Goal: Task Accomplishment & Management: Use online tool/utility

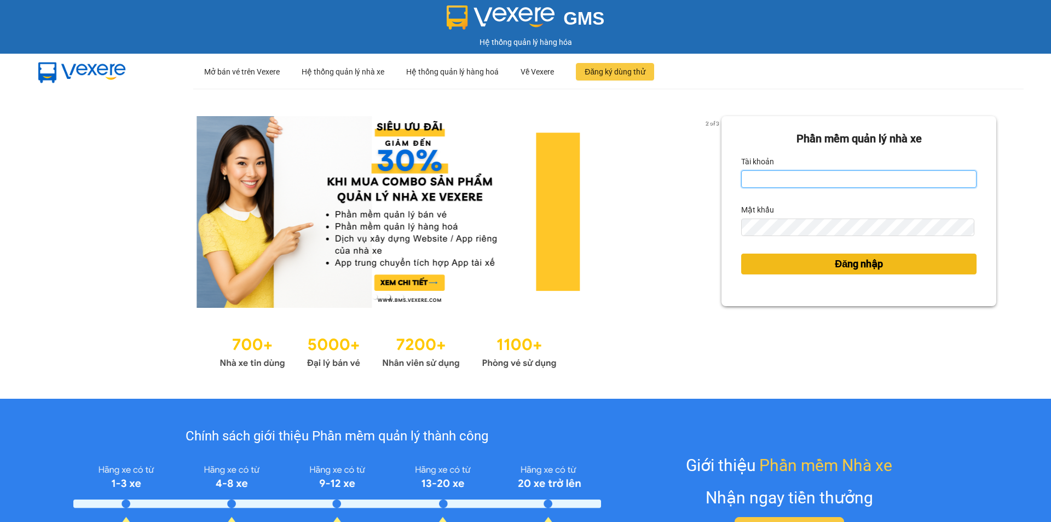
type input "hoanganh.duykhang"
click at [783, 258] on button "Đăng nhập" at bounding box center [858, 264] width 235 height 21
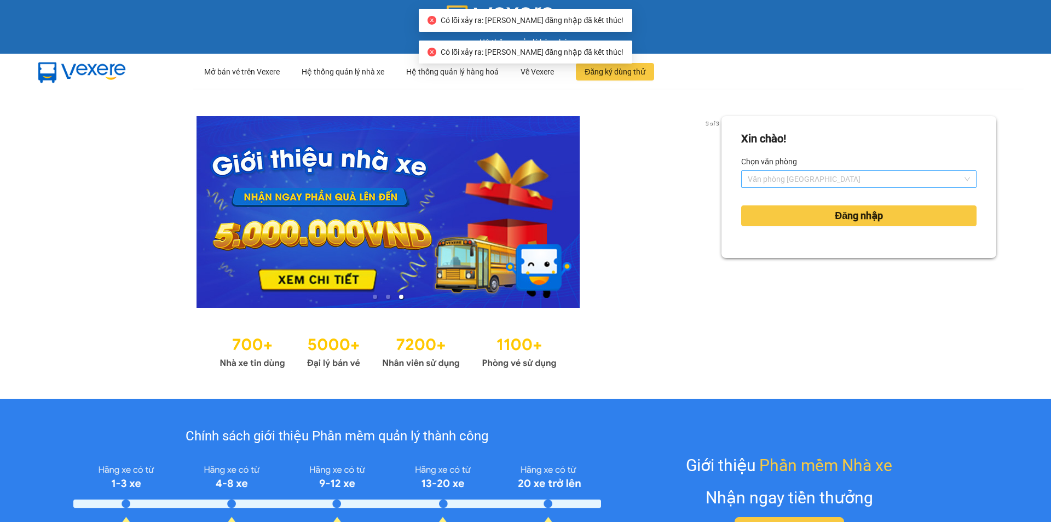
click at [805, 177] on span "Văn phòng Ninh Bình" at bounding box center [859, 179] width 222 height 16
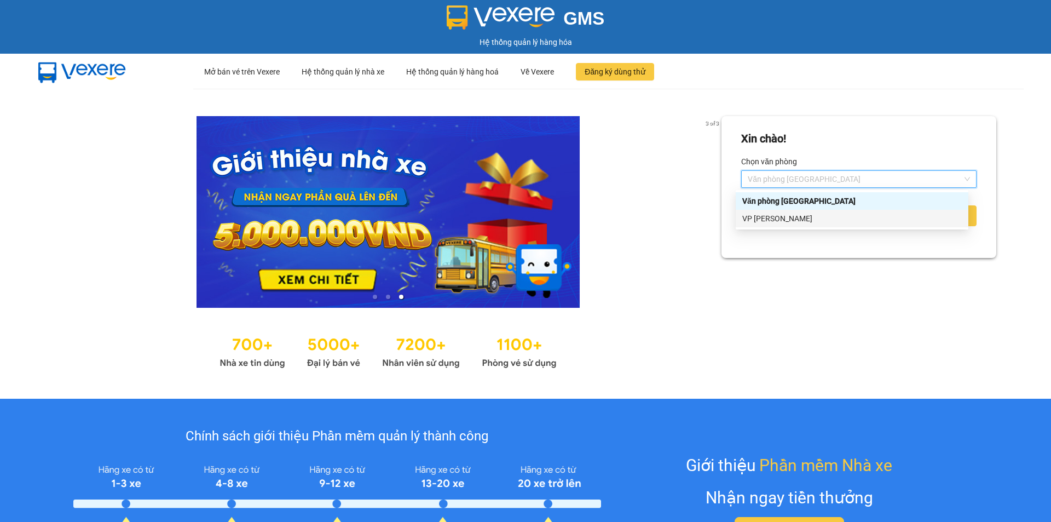
click at [801, 218] on div "VP [PERSON_NAME]" at bounding box center [853, 218] width 220 height 12
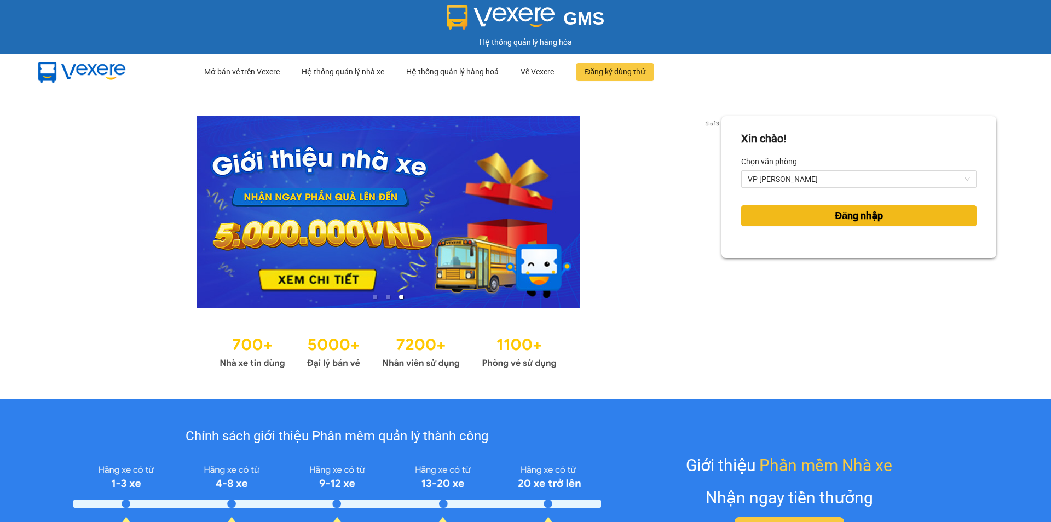
click at [803, 212] on button "Đăng nhập" at bounding box center [858, 215] width 235 height 21
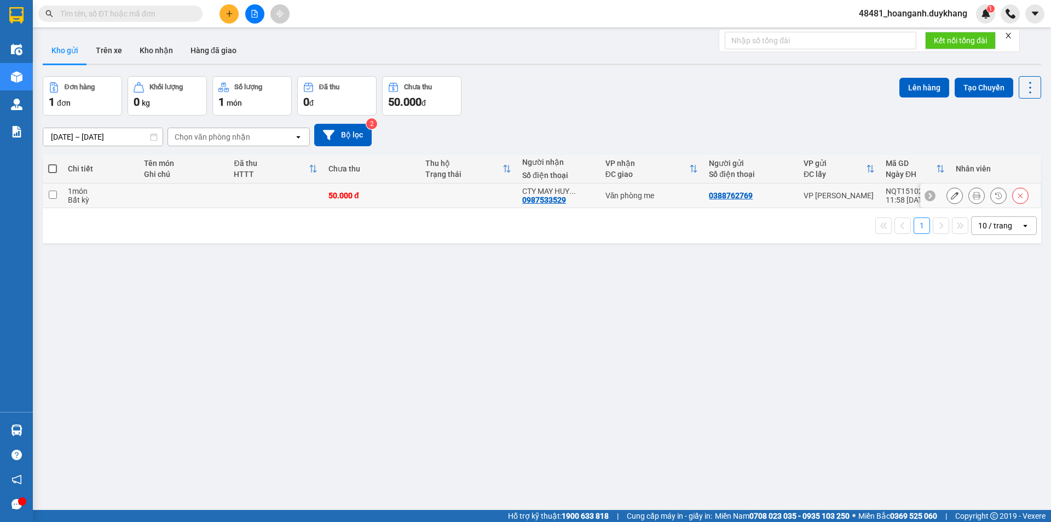
click at [441, 194] on td at bounding box center [468, 195] width 97 height 25
checkbox input "true"
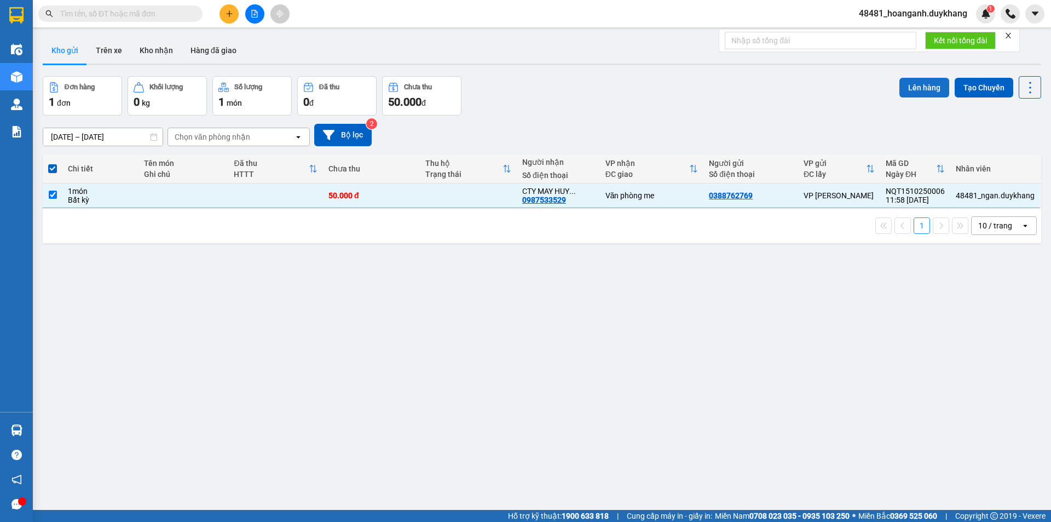
click at [902, 80] on button "Lên hàng" at bounding box center [925, 88] width 50 height 20
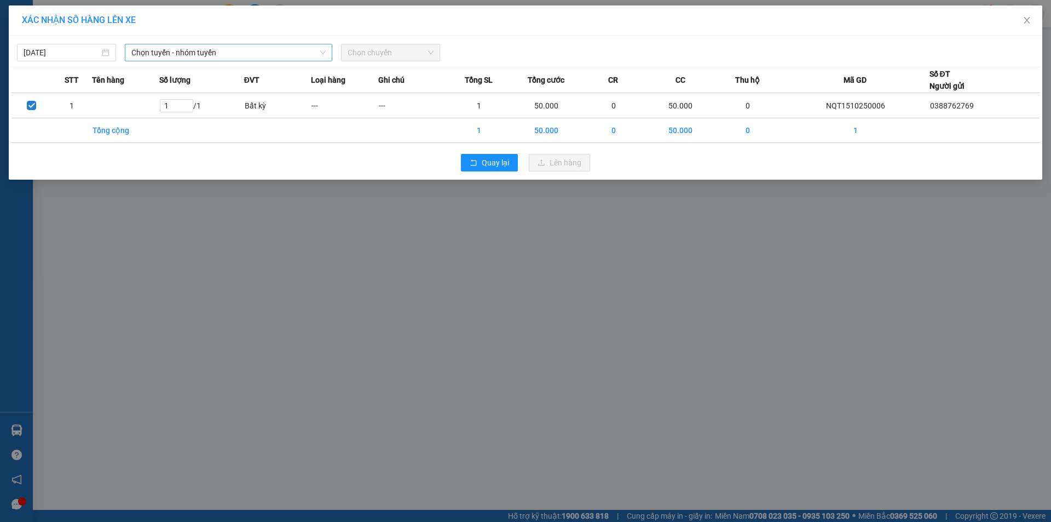
click at [170, 54] on span "Chọn tuyến - nhóm tuyến" at bounding box center [228, 52] width 194 height 16
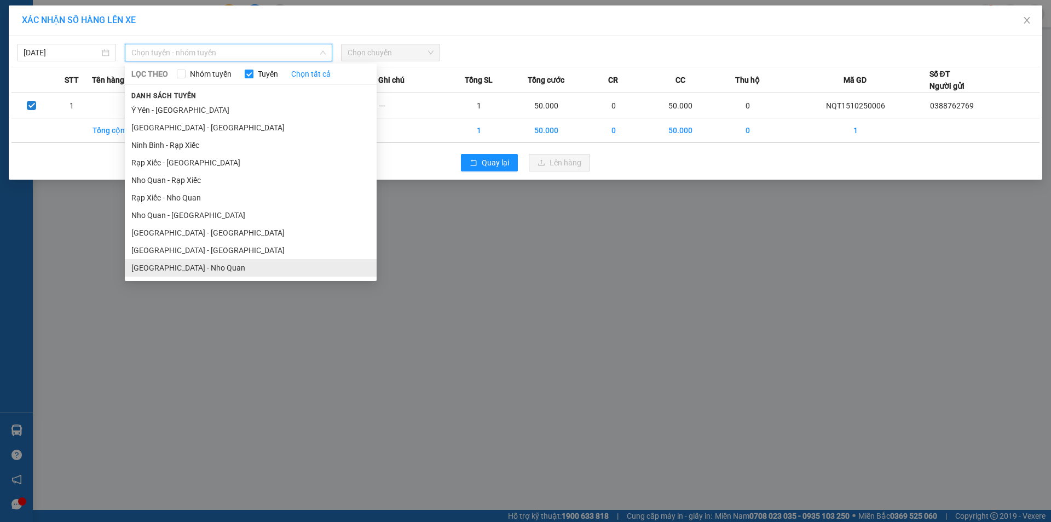
click at [188, 261] on li "[GEOGRAPHIC_DATA] - Nho Quan" at bounding box center [251, 268] width 252 height 18
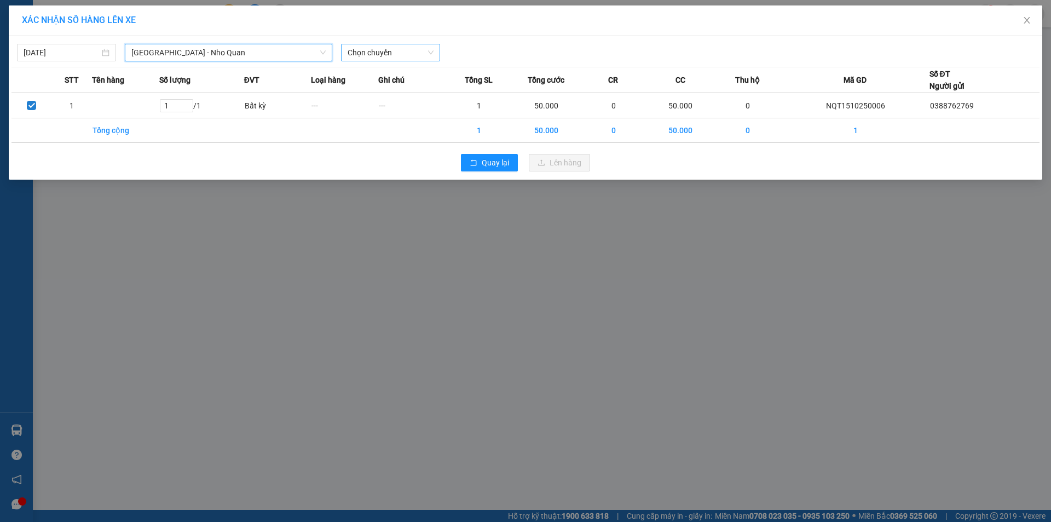
click at [388, 50] on span "Chọn chuyến" at bounding box center [391, 52] width 86 height 16
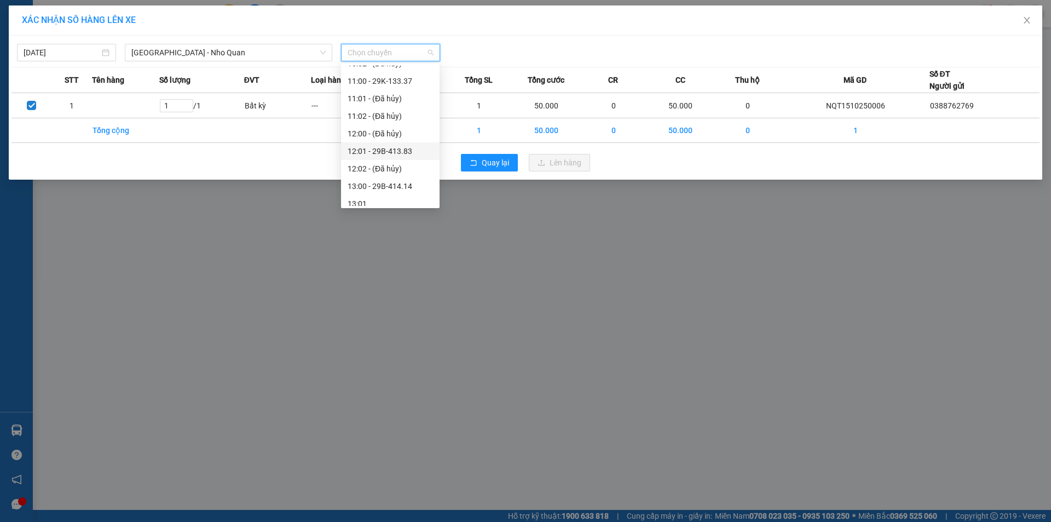
scroll to position [329, 0]
click at [383, 134] on div "13:00 - 29B-414.14" at bounding box center [390, 131] width 85 height 12
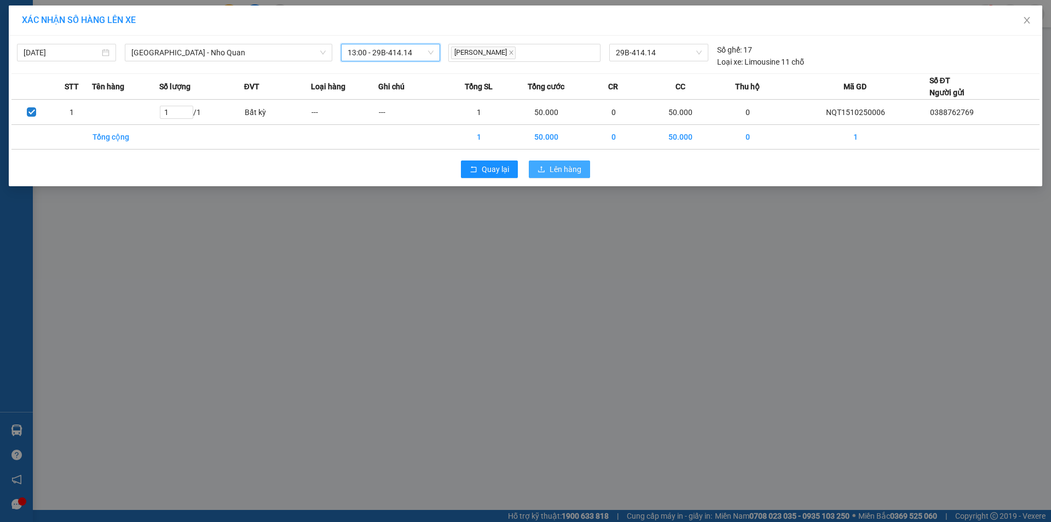
click at [557, 169] on span "Lên hàng" at bounding box center [566, 169] width 32 height 12
